Goal: Task Accomplishment & Management: Manage account settings

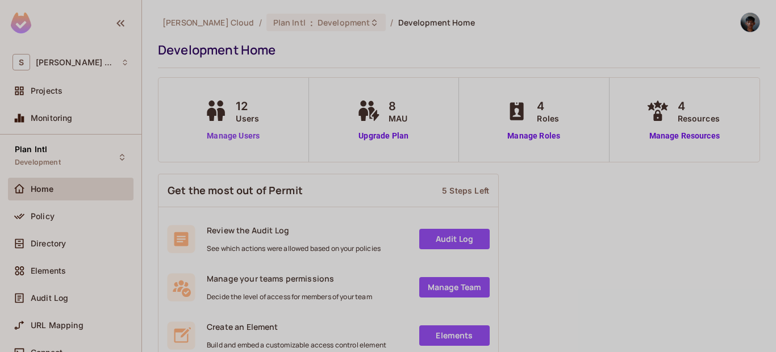
click at [241, 137] on link "Manage Users" at bounding box center [233, 136] width 63 height 12
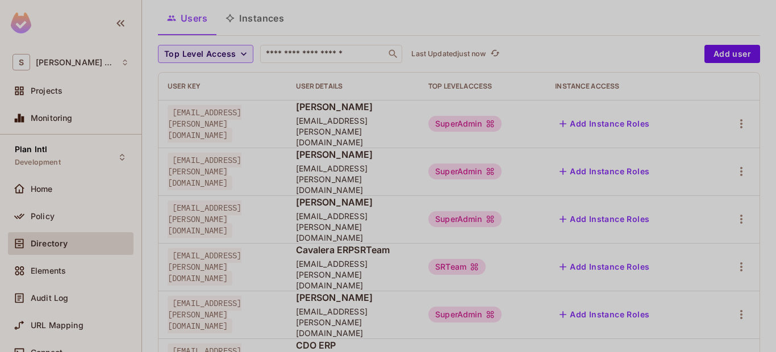
scroll to position [136, 0]
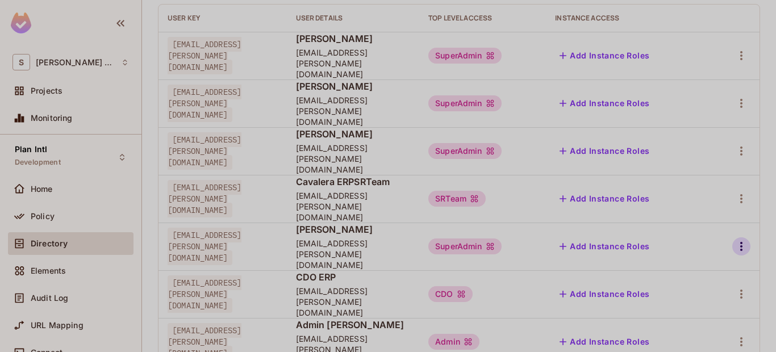
click at [735, 240] on icon "button" at bounding box center [741, 247] width 14 height 14
click at [707, 251] on div "Edit Attributes" at bounding box center [693, 251] width 56 height 11
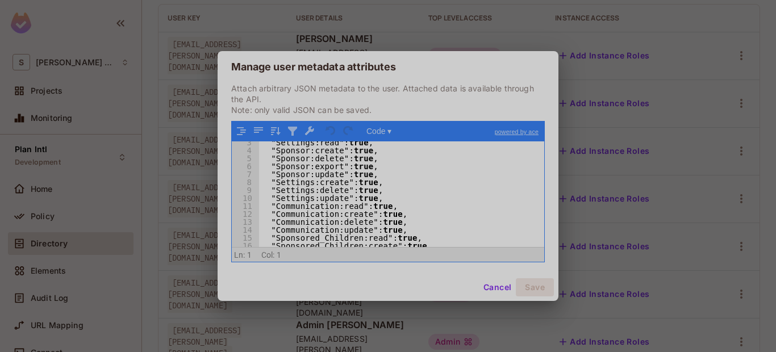
scroll to position [0, 0]
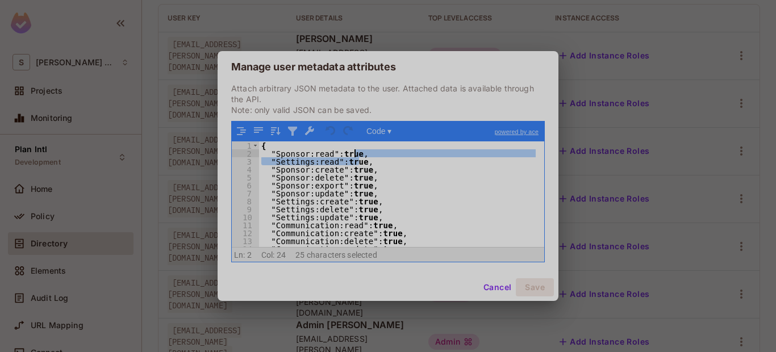
drag, startPoint x: 379, startPoint y: 158, endPoint x: 379, endPoint y: 152, distance: 6.2
click at [379, 152] on div "{ "Sponsor:read" : true , "Settings:read" : true , "Sponsor:create" : true , "S…" at bounding box center [397, 202] width 277 height 122
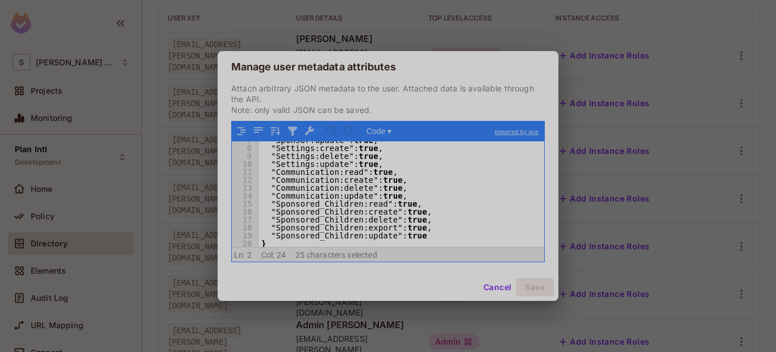
scroll to position [53, 0]
click at [198, 160] on div "Manage user metadata attributes Attach arbitrary JSON metadata to the user. Att…" at bounding box center [388, 176] width 776 height 352
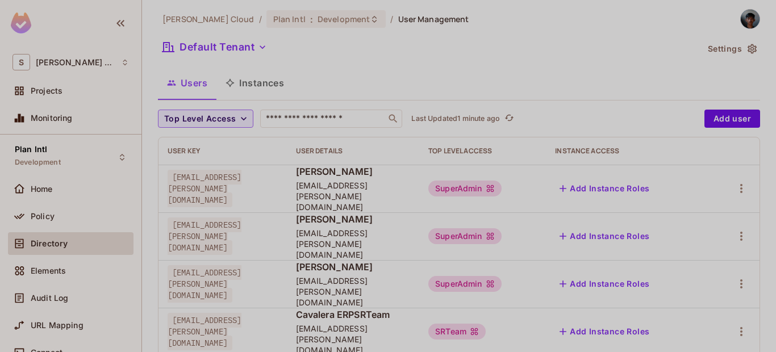
scroll to position [0, 0]
